Goal: Task Accomplishment & Management: Use online tool/utility

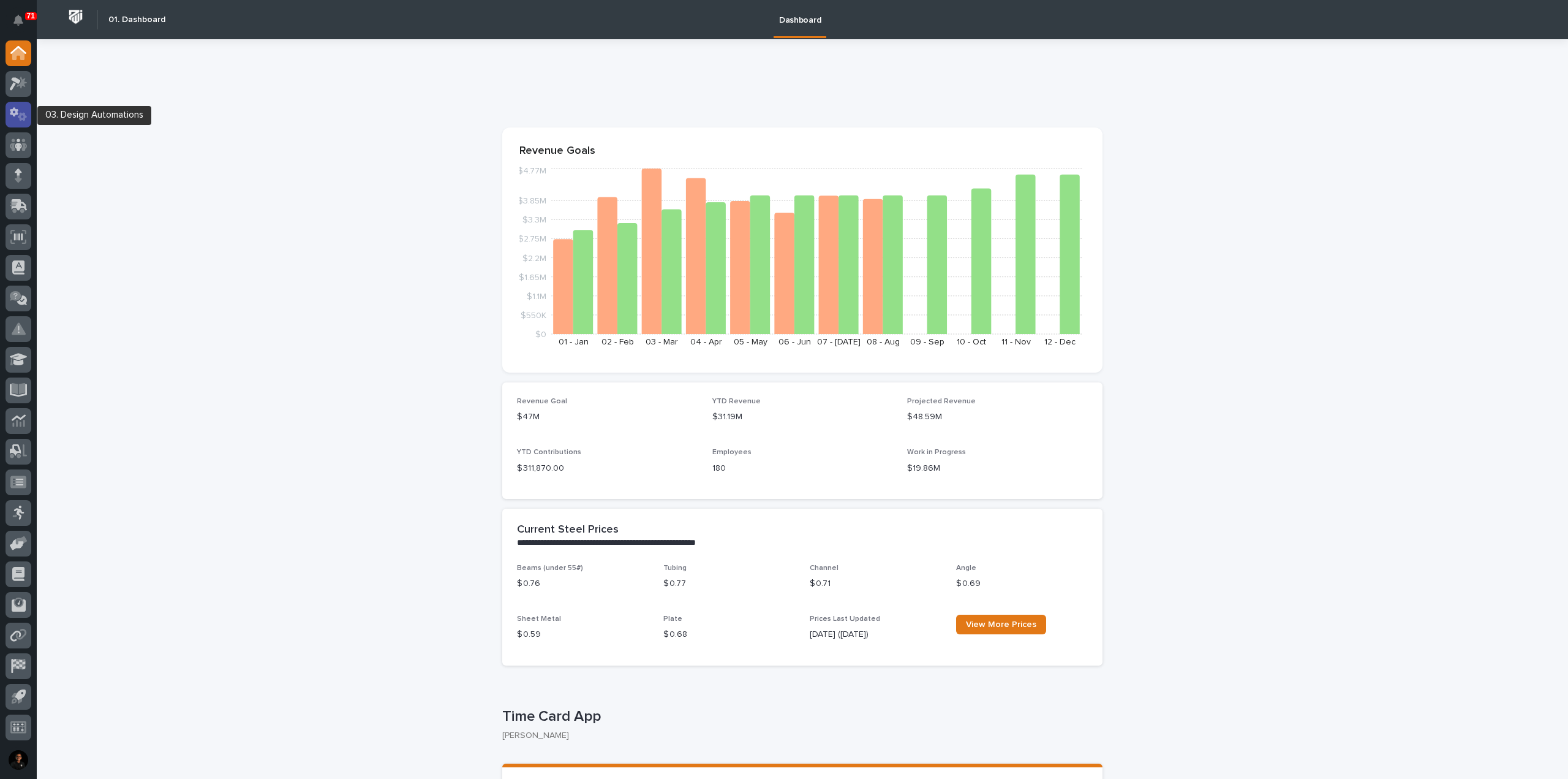
click at [20, 117] on icon at bounding box center [22, 117] width 9 height 9
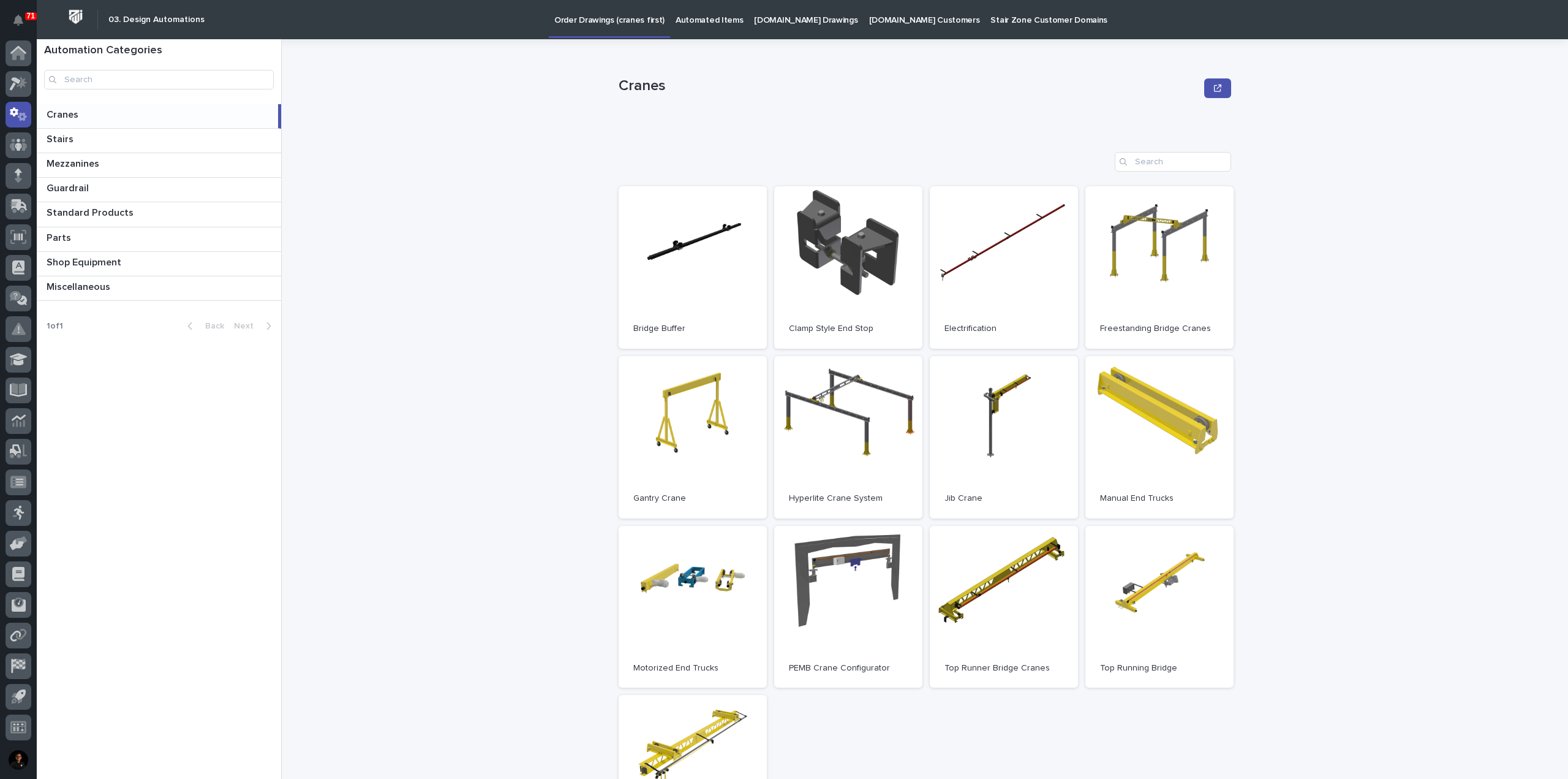
click at [707, 24] on p "Automated Items" at bounding box center [709, 13] width 67 height 26
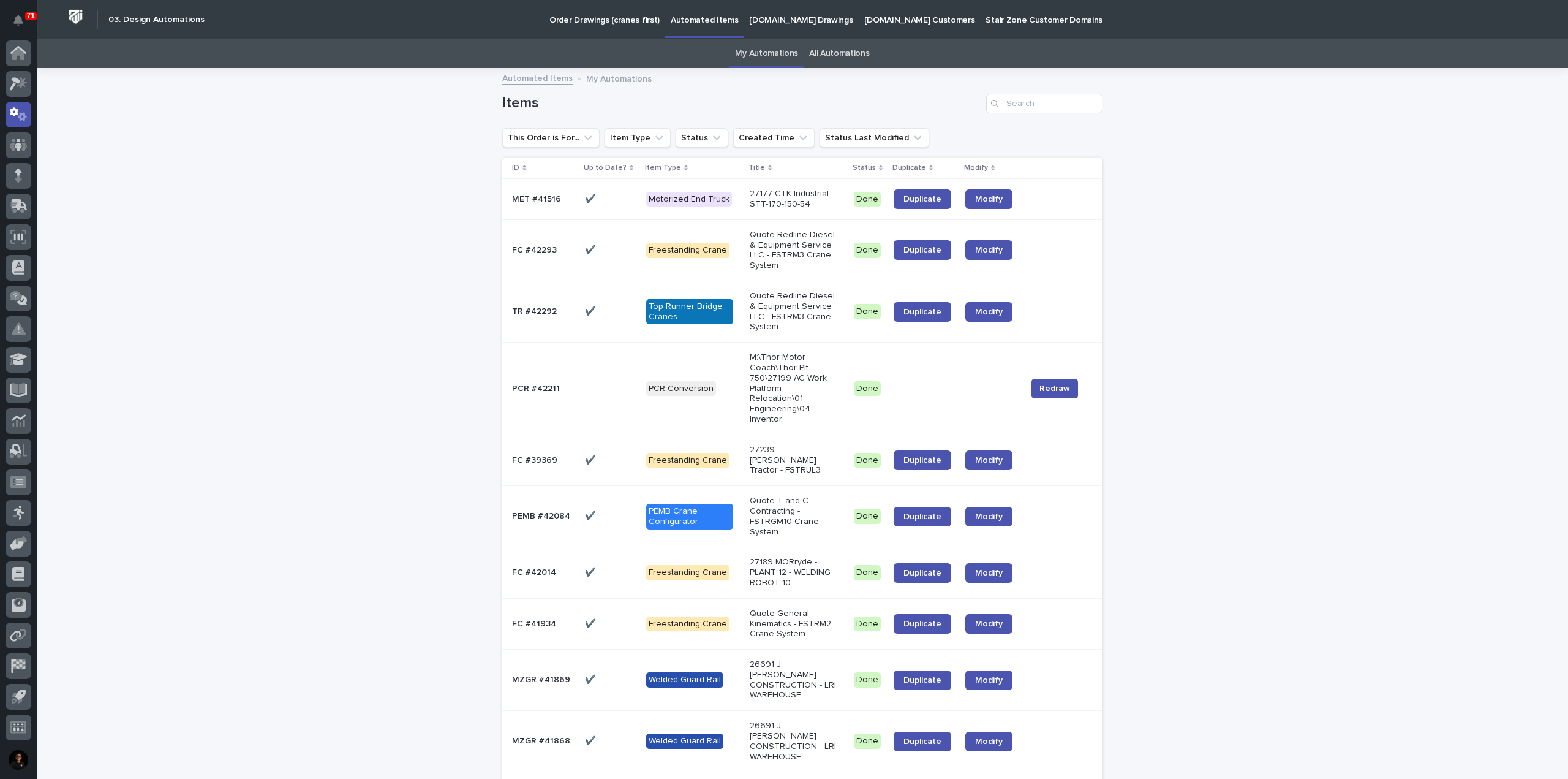
click at [850, 61] on link "All Automations" at bounding box center [839, 54] width 60 height 29
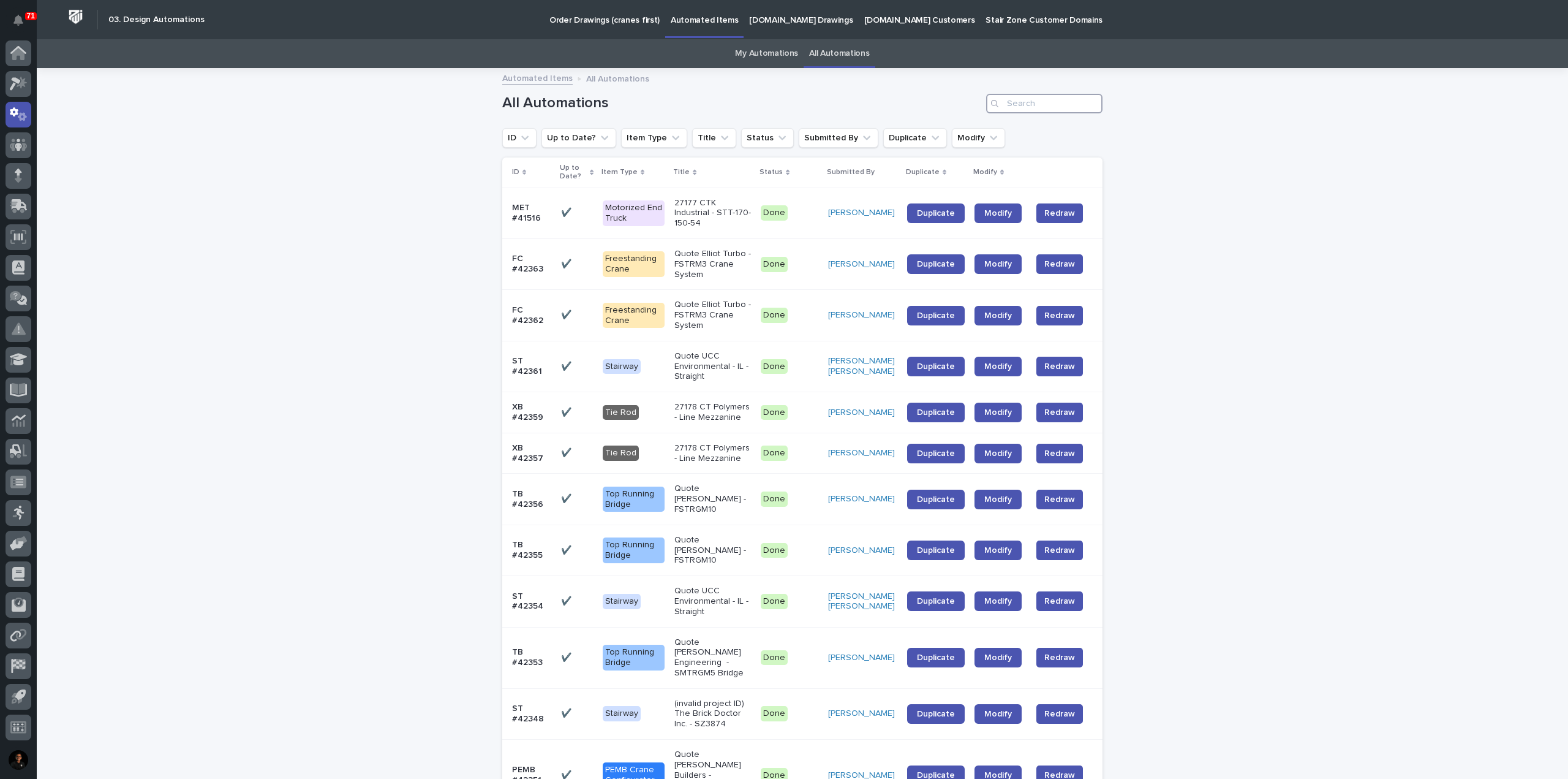
click at [1039, 108] on input "Search" at bounding box center [1044, 103] width 117 height 20
type input "42098"
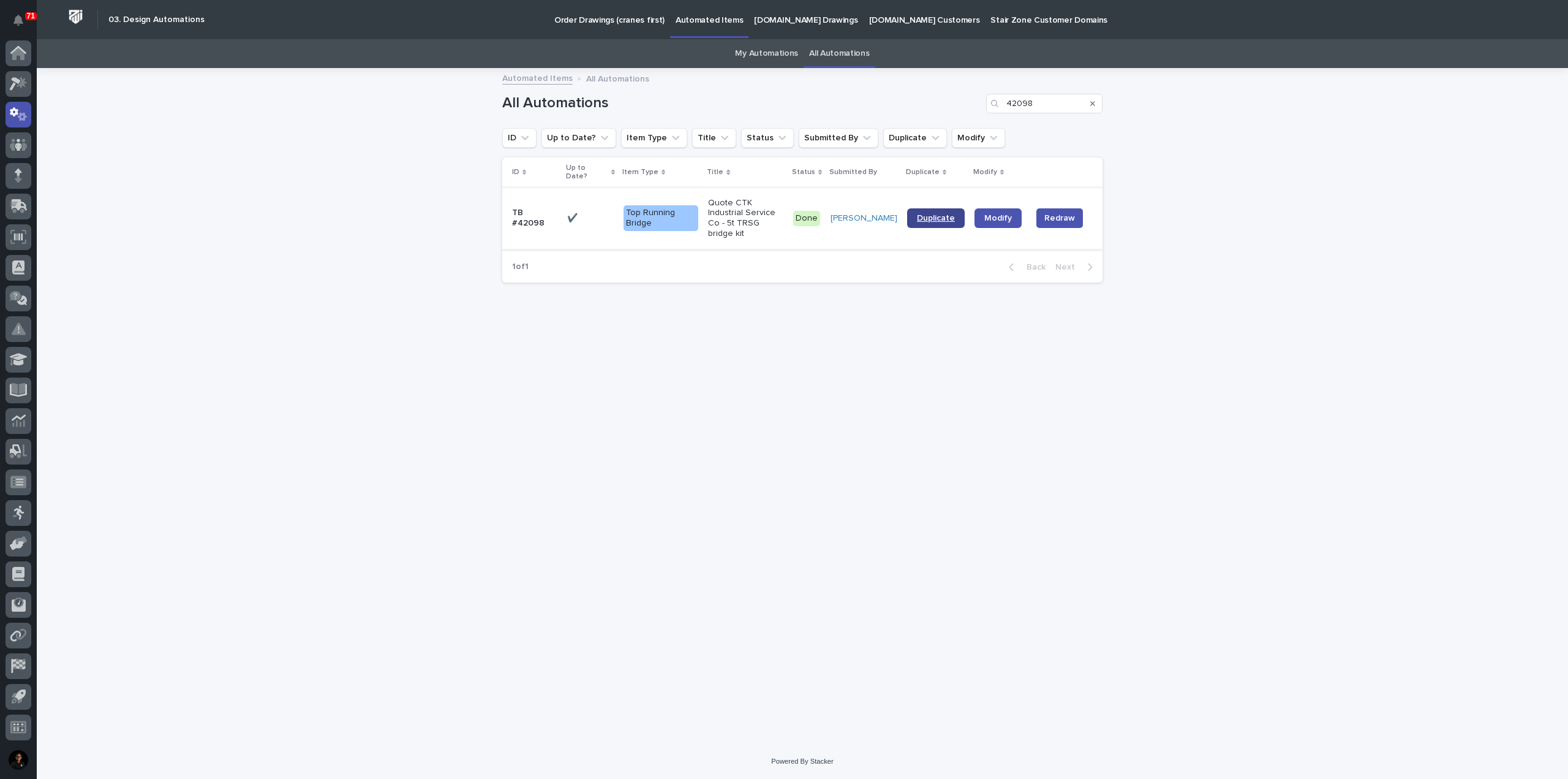
click at [931, 214] on span "Duplicate" at bounding box center [936, 218] width 38 height 9
click at [752, 60] on link "My Automations" at bounding box center [767, 54] width 63 height 29
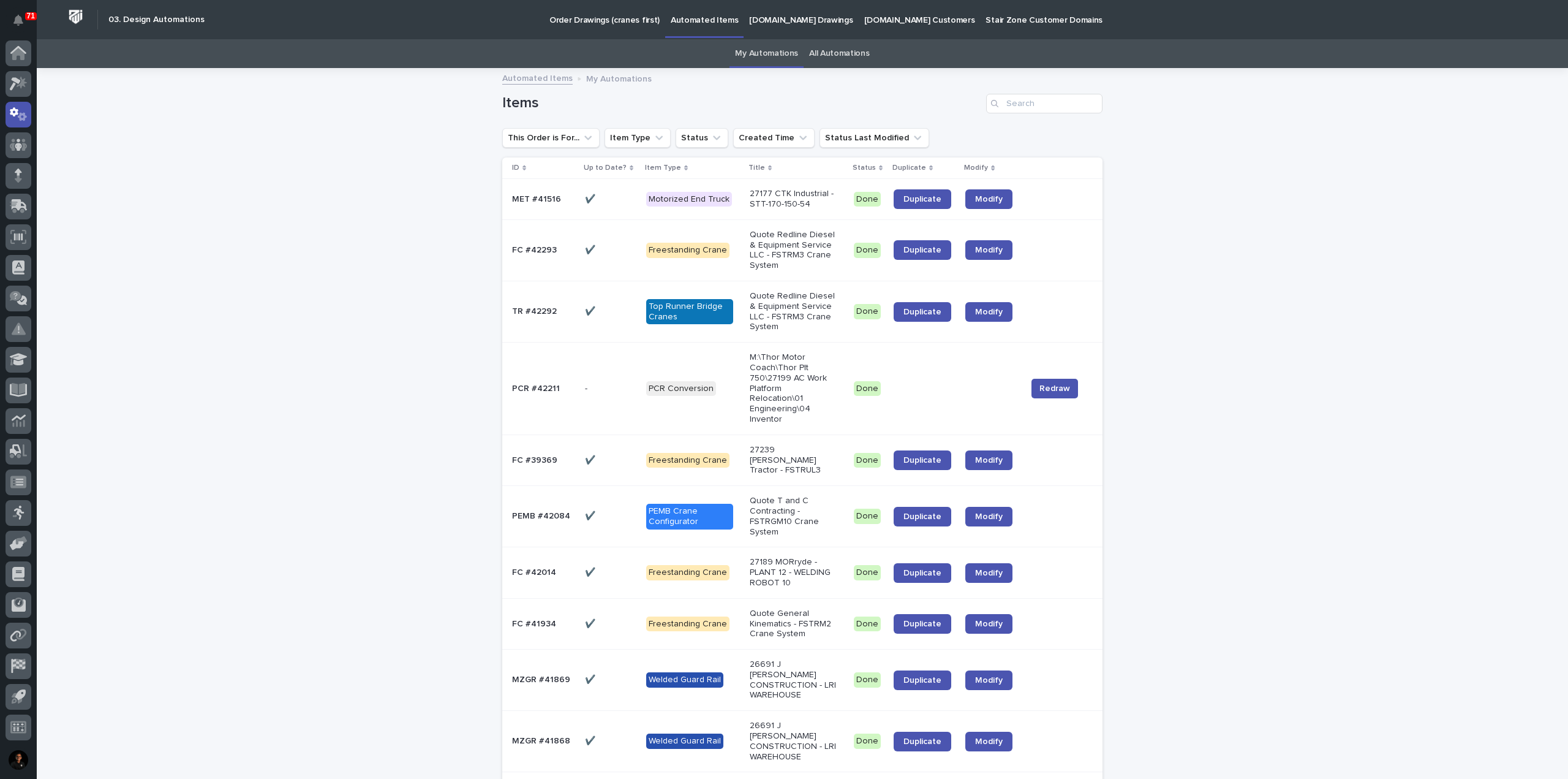
click at [568, 203] on p at bounding box center [543, 199] width 63 height 11
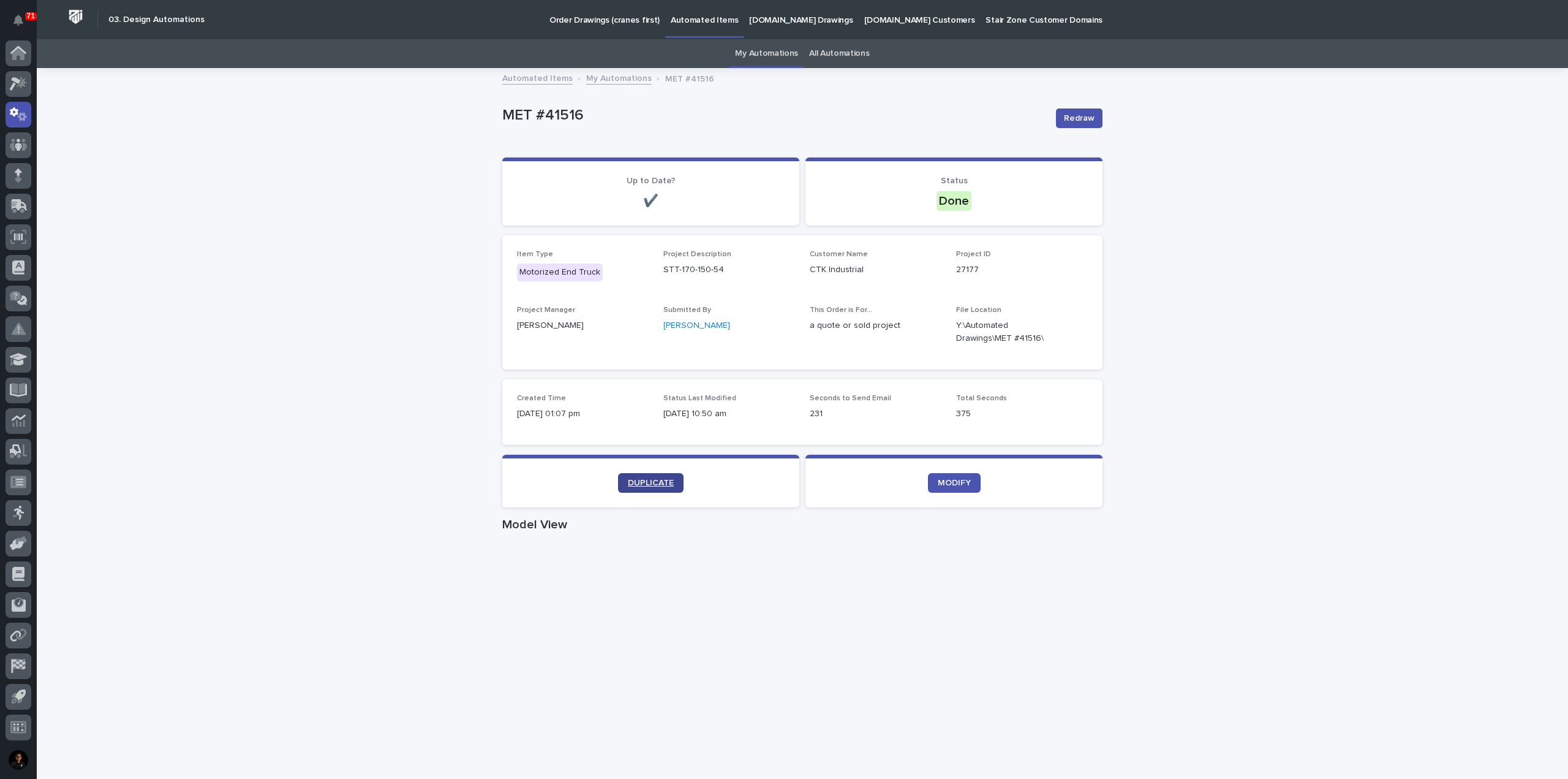
click at [659, 482] on span "DUPLICATE" at bounding box center [650, 483] width 46 height 9
